Goal: Task Accomplishment & Management: Use online tool/utility

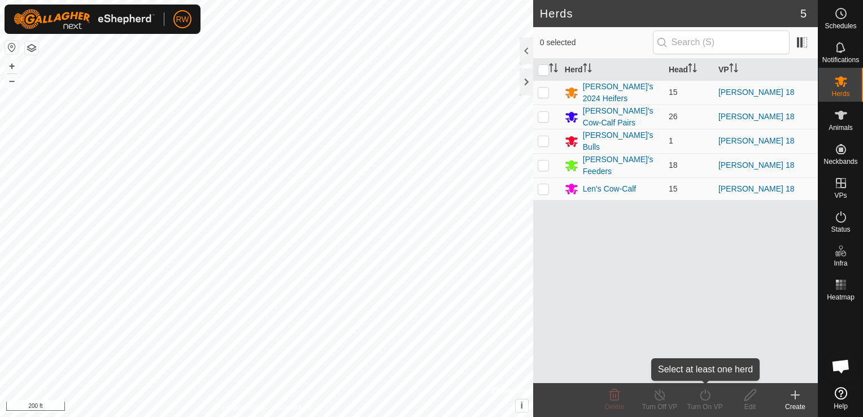
click at [703, 407] on div "Turn On VP" at bounding box center [704, 407] width 45 height 10
drag, startPoint x: 544, startPoint y: 69, endPoint x: 540, endPoint y: 76, distance: 8.1
click at [544, 69] on input "checkbox" at bounding box center [543, 69] width 11 height 11
checkbox input "true"
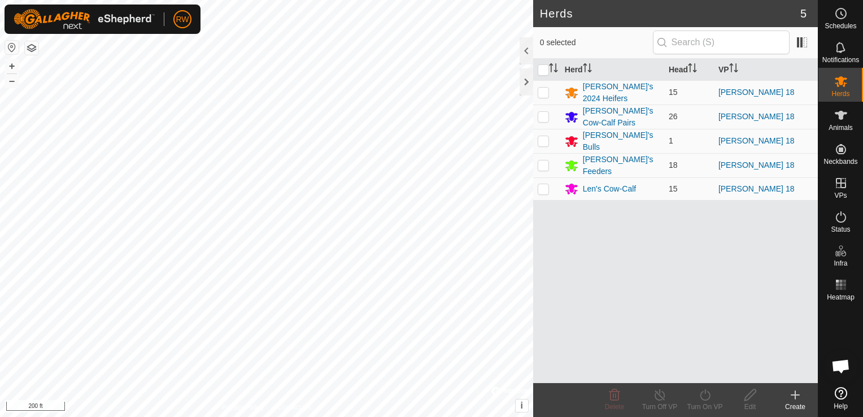
checkbox input "true"
click at [702, 400] on icon at bounding box center [705, 395] width 14 height 14
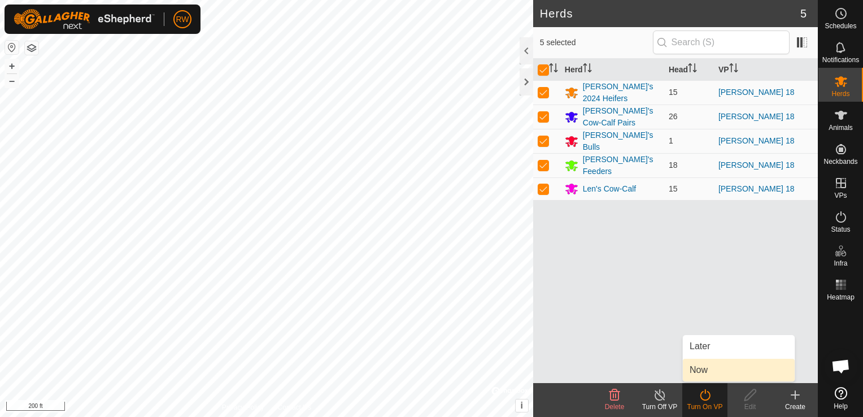
click at [731, 376] on link "Now" at bounding box center [739, 370] width 112 height 23
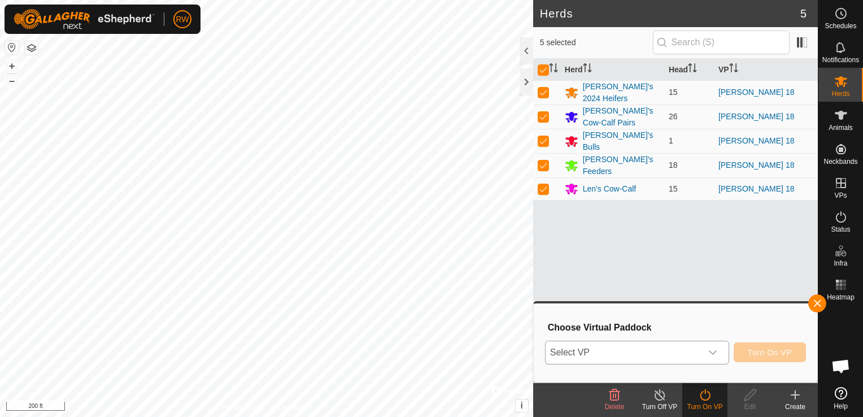
click at [720, 352] on div "dropdown trigger" at bounding box center [712, 352] width 23 height 23
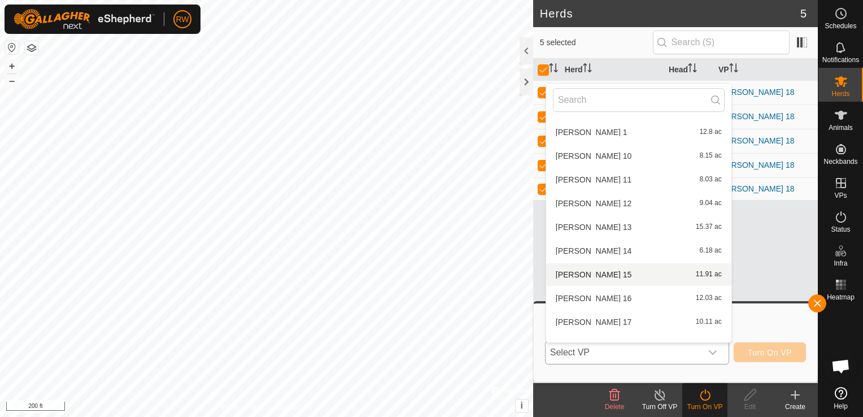
scroll to position [128, 0]
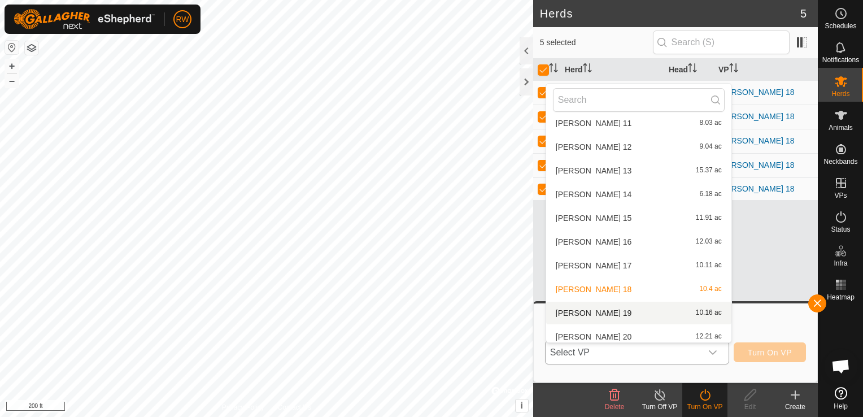
click at [599, 309] on li "[PERSON_NAME] 19 10.16 ac" at bounding box center [638, 313] width 185 height 23
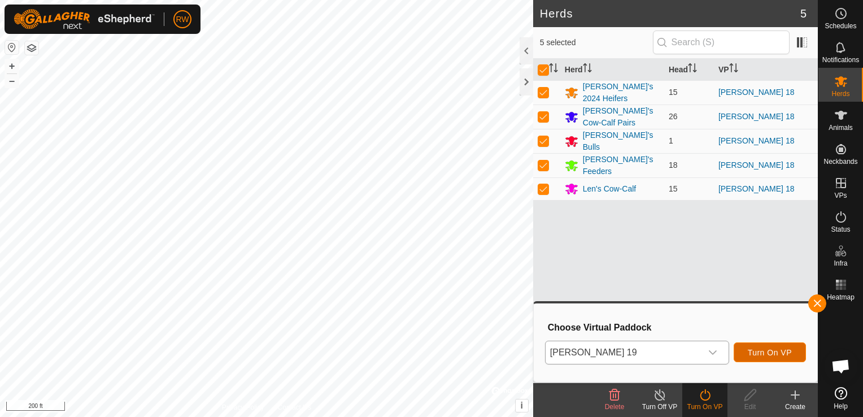
click at [784, 350] on span "Turn On VP" at bounding box center [770, 352] width 44 height 9
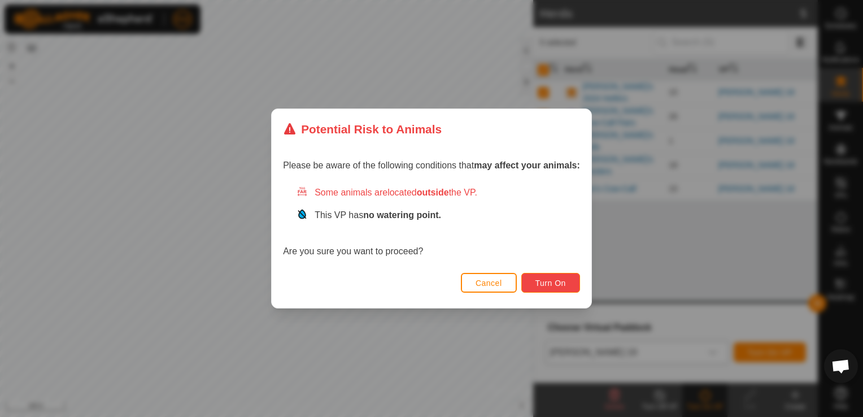
click at [545, 282] on span "Turn On" at bounding box center [550, 282] width 30 height 9
